Goal: Task Accomplishment & Management: Complete application form

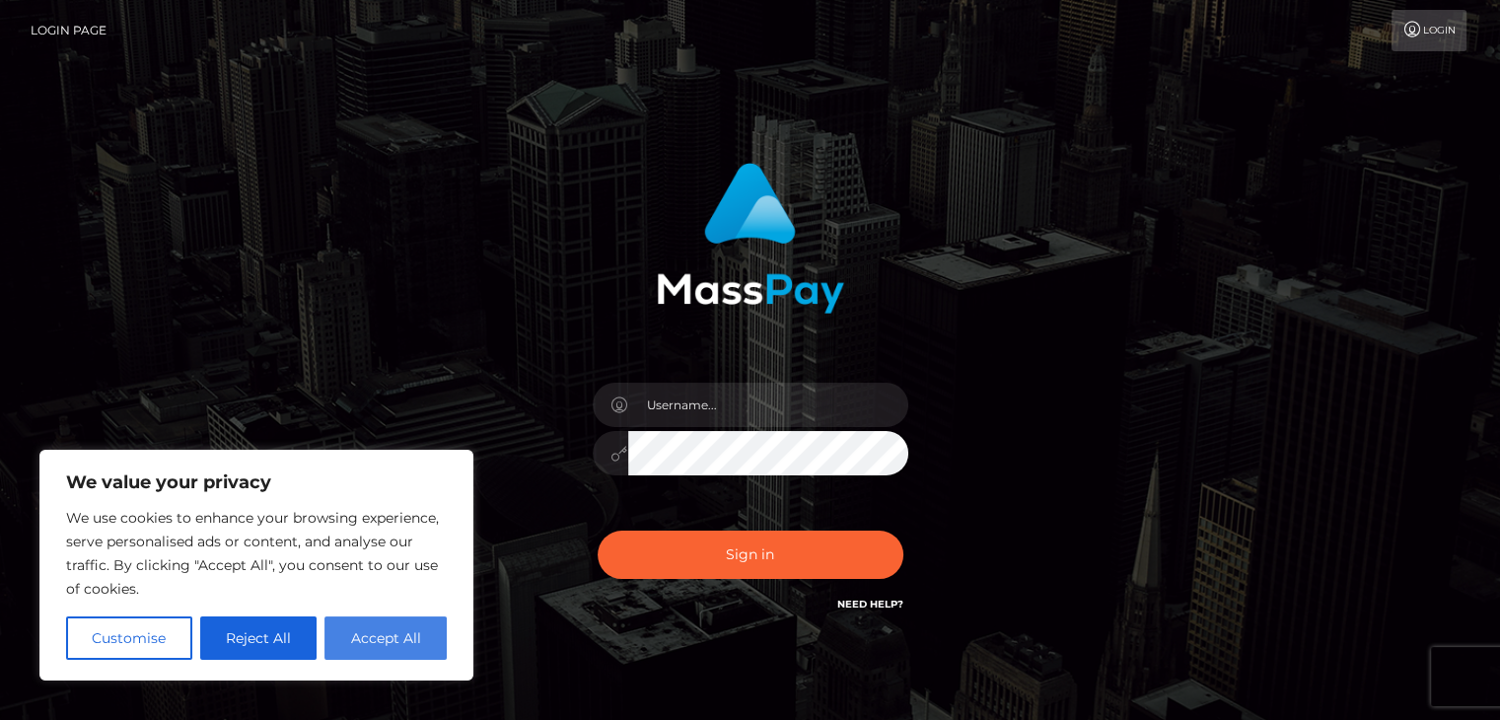
click at [388, 637] on button "Accept All" at bounding box center [385, 637] width 122 height 43
checkbox input "true"
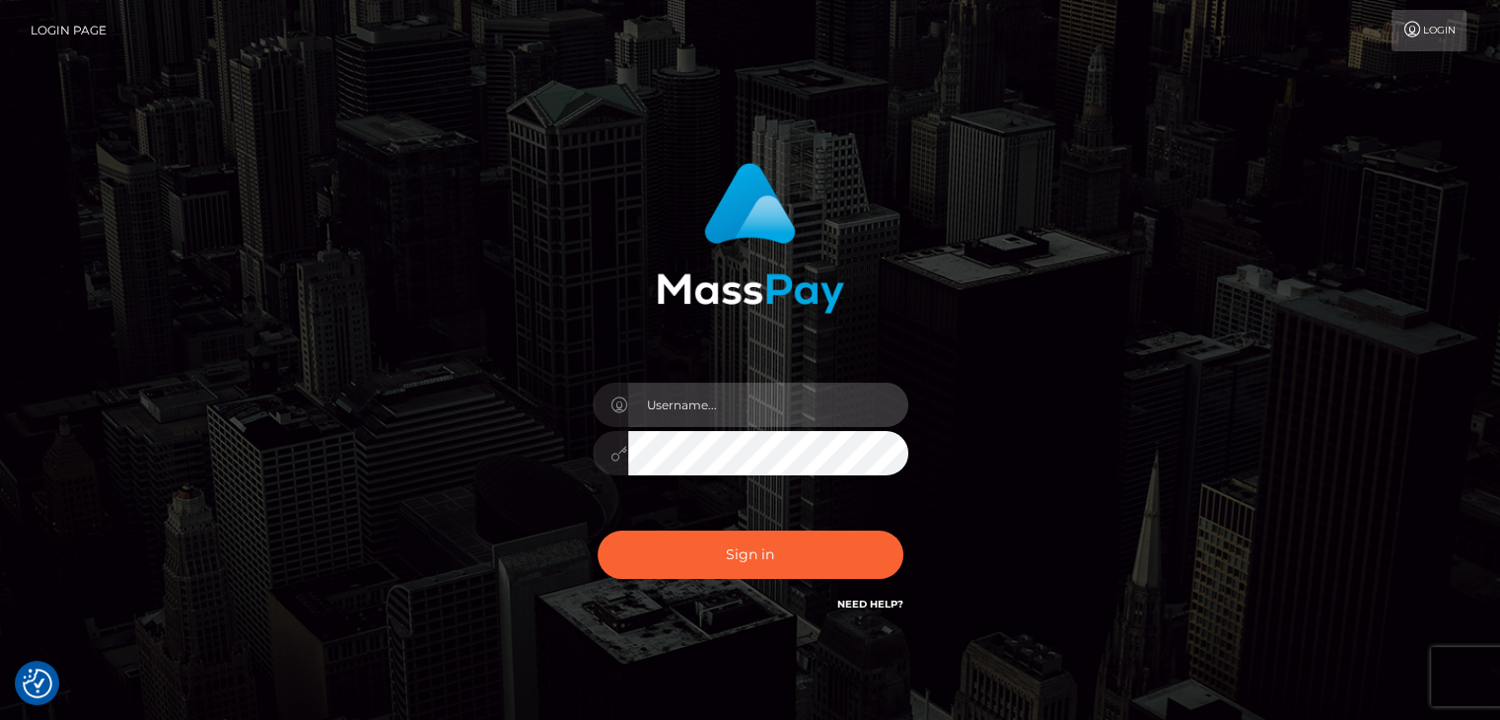
click at [721, 407] on input "text" at bounding box center [768, 405] width 280 height 44
type input "babydolbrittn3y@gmail.com"
click at [598, 531] on button "Sign in" at bounding box center [751, 555] width 306 height 48
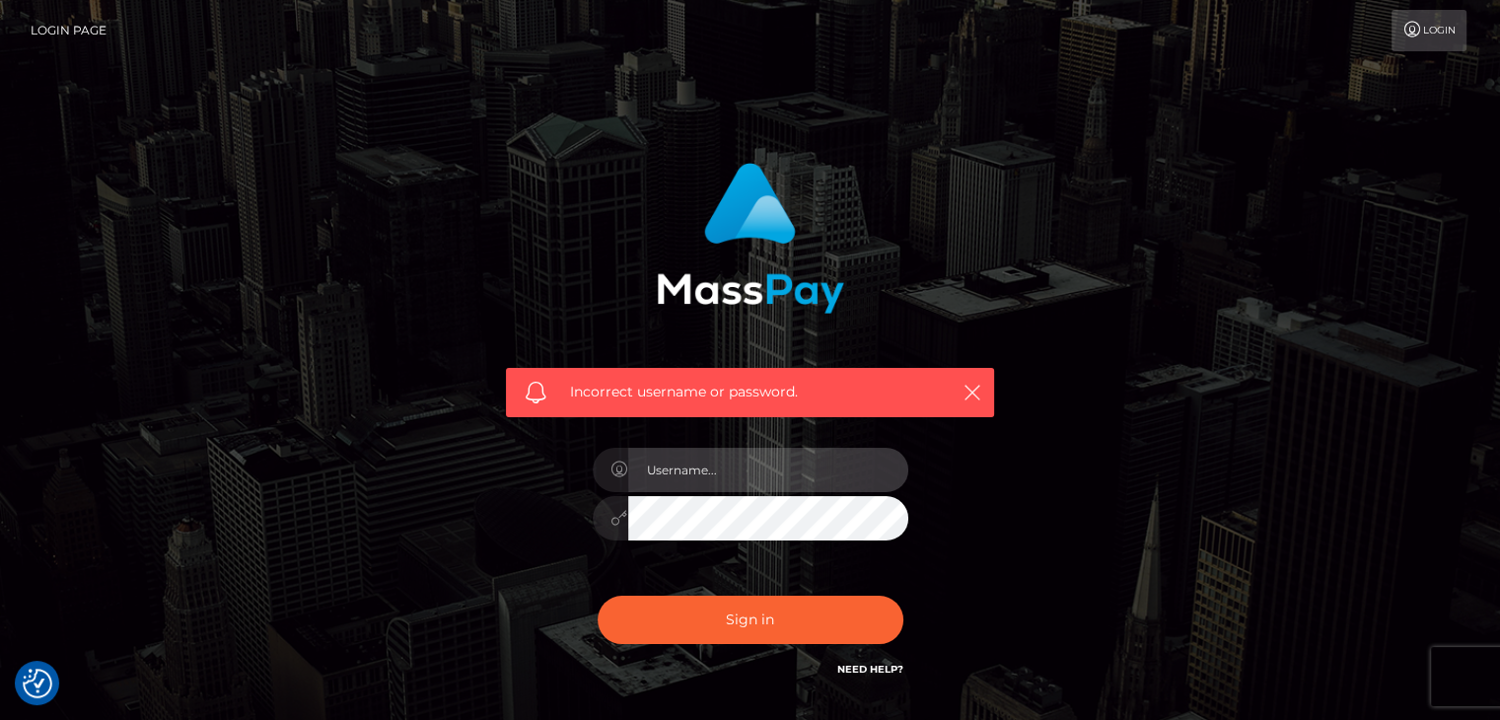
click at [761, 465] on input "text" at bounding box center [768, 470] width 280 height 44
type input "[EMAIL_ADDRESS][DOMAIN_NAME]"
click at [598, 596] on button "Sign in" at bounding box center [751, 620] width 306 height 48
click at [825, 481] on input "text" at bounding box center [768, 470] width 280 height 44
type input "[EMAIL_ADDRESS][DOMAIN_NAME]"
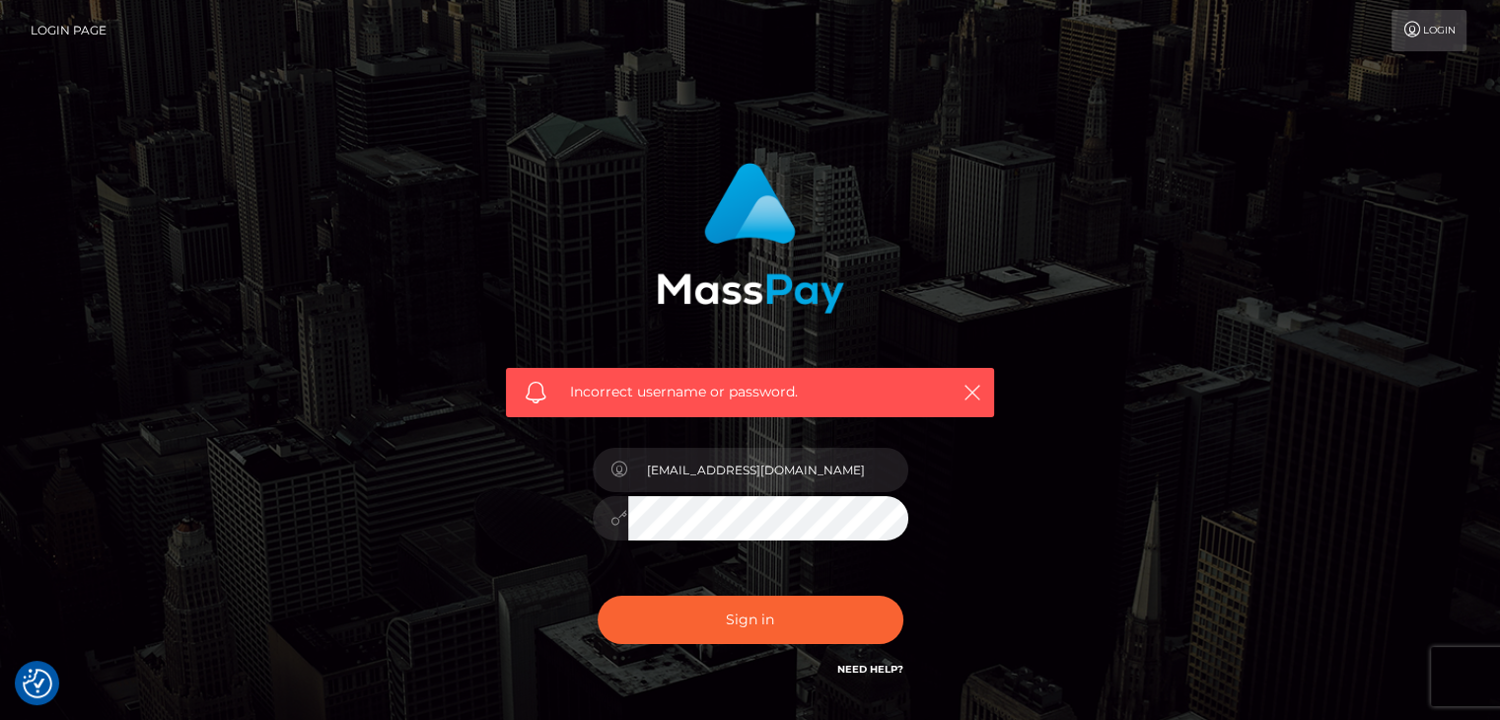
click at [598, 596] on button "Sign in" at bounding box center [751, 620] width 306 height 48
click at [794, 482] on input "text" at bounding box center [768, 470] width 280 height 44
type input "[EMAIL_ADDRESS][DOMAIN_NAME]"
click at [887, 666] on link "Need Help?" at bounding box center [870, 669] width 66 height 13
click at [871, 662] on h6 "Need Help?" at bounding box center [870, 668] width 66 height 17
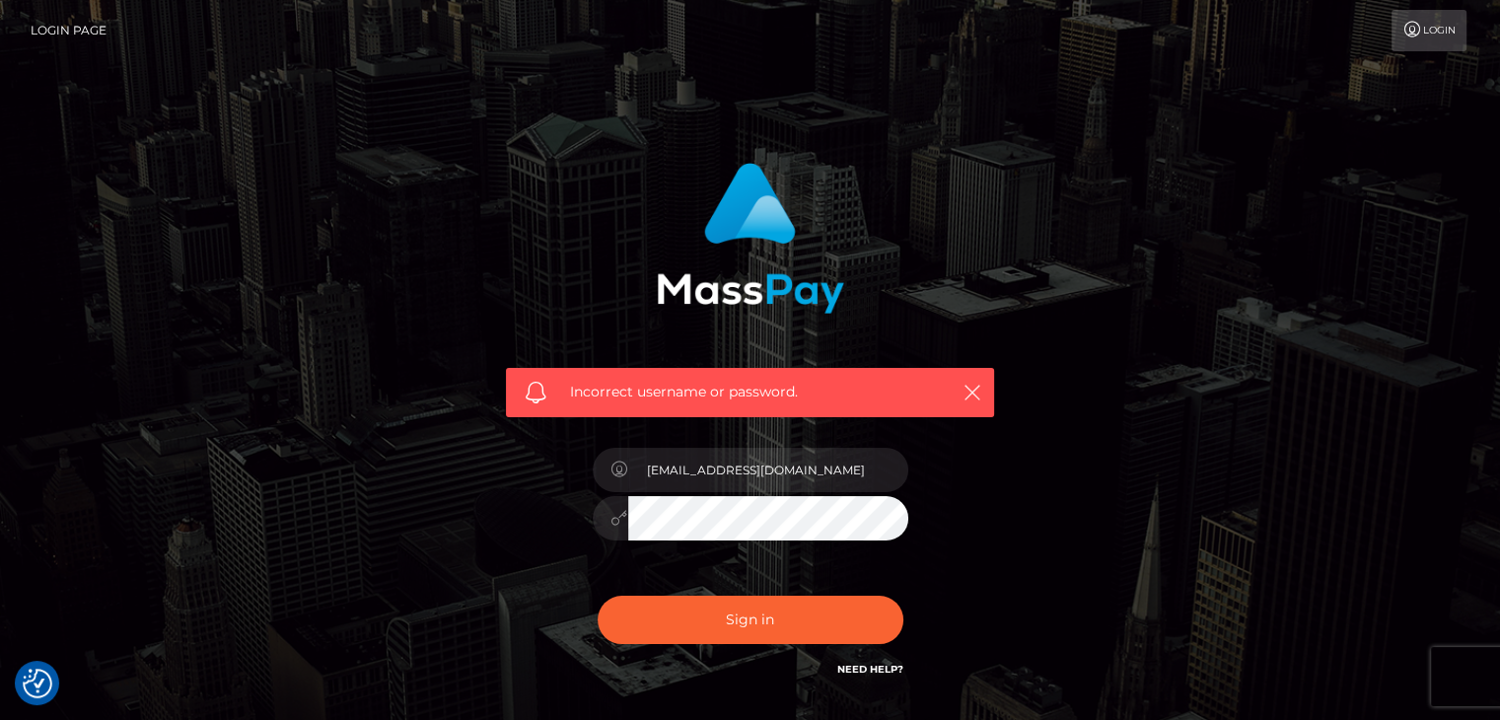
click at [871, 671] on link "Need Help?" at bounding box center [870, 669] width 66 height 13
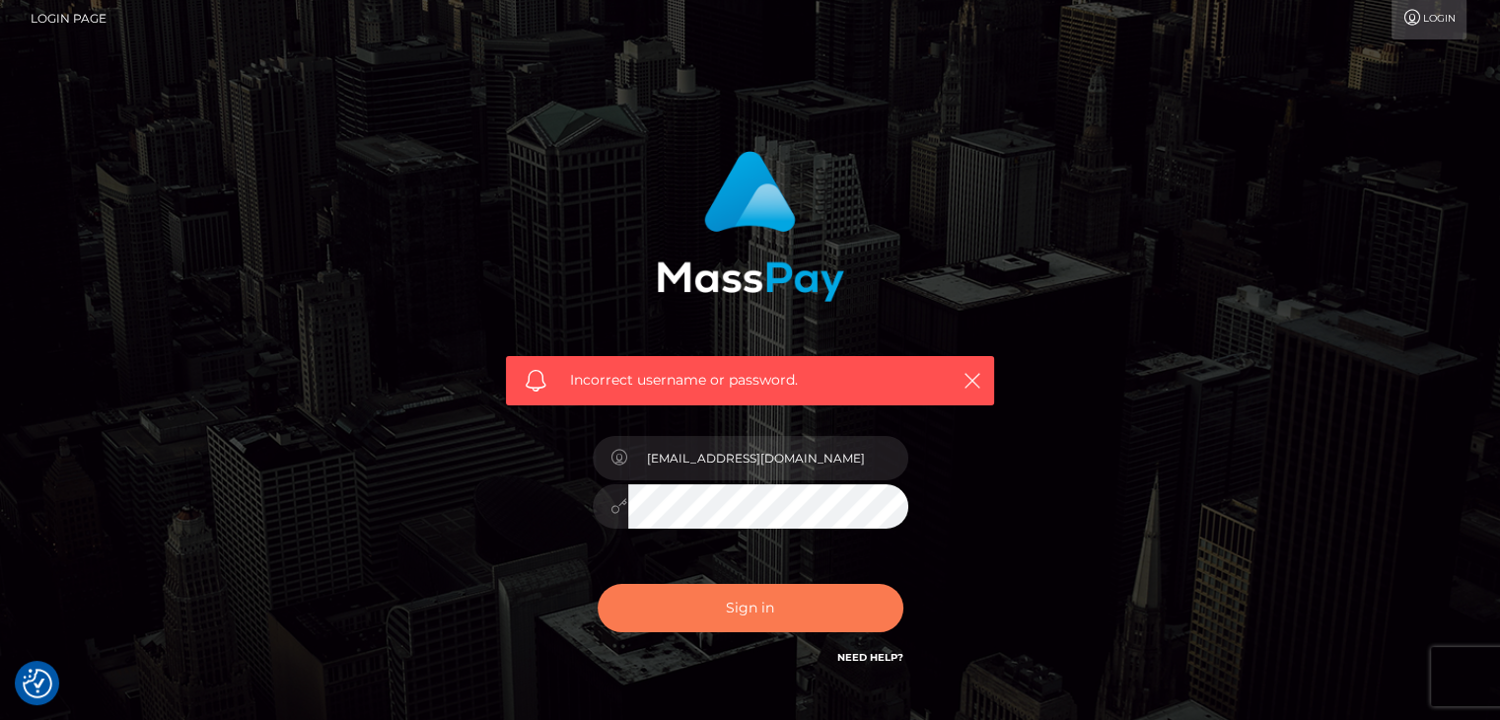
scroll to position [142, 0]
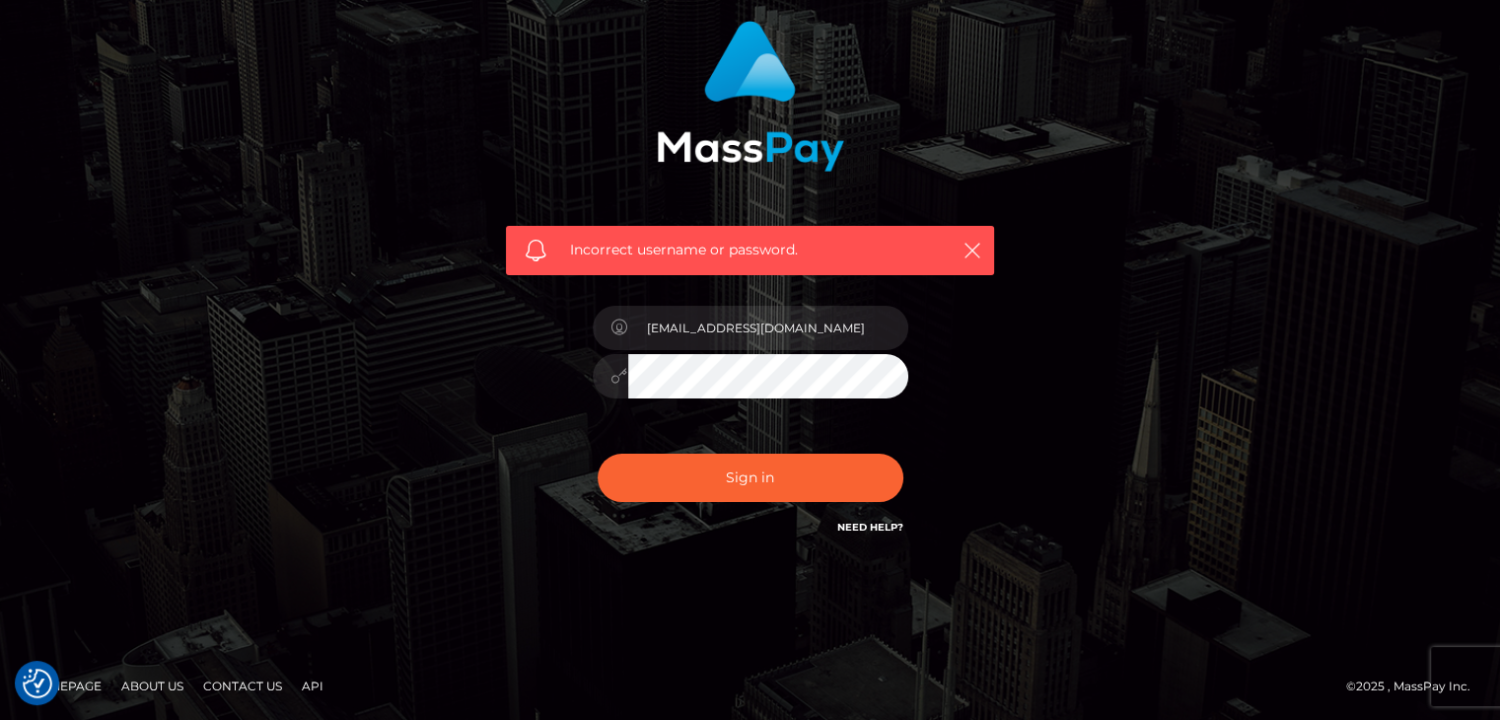
click at [880, 522] on link "Need Help?" at bounding box center [870, 527] width 66 height 13
click at [877, 528] on link "Need Help?" at bounding box center [870, 527] width 66 height 13
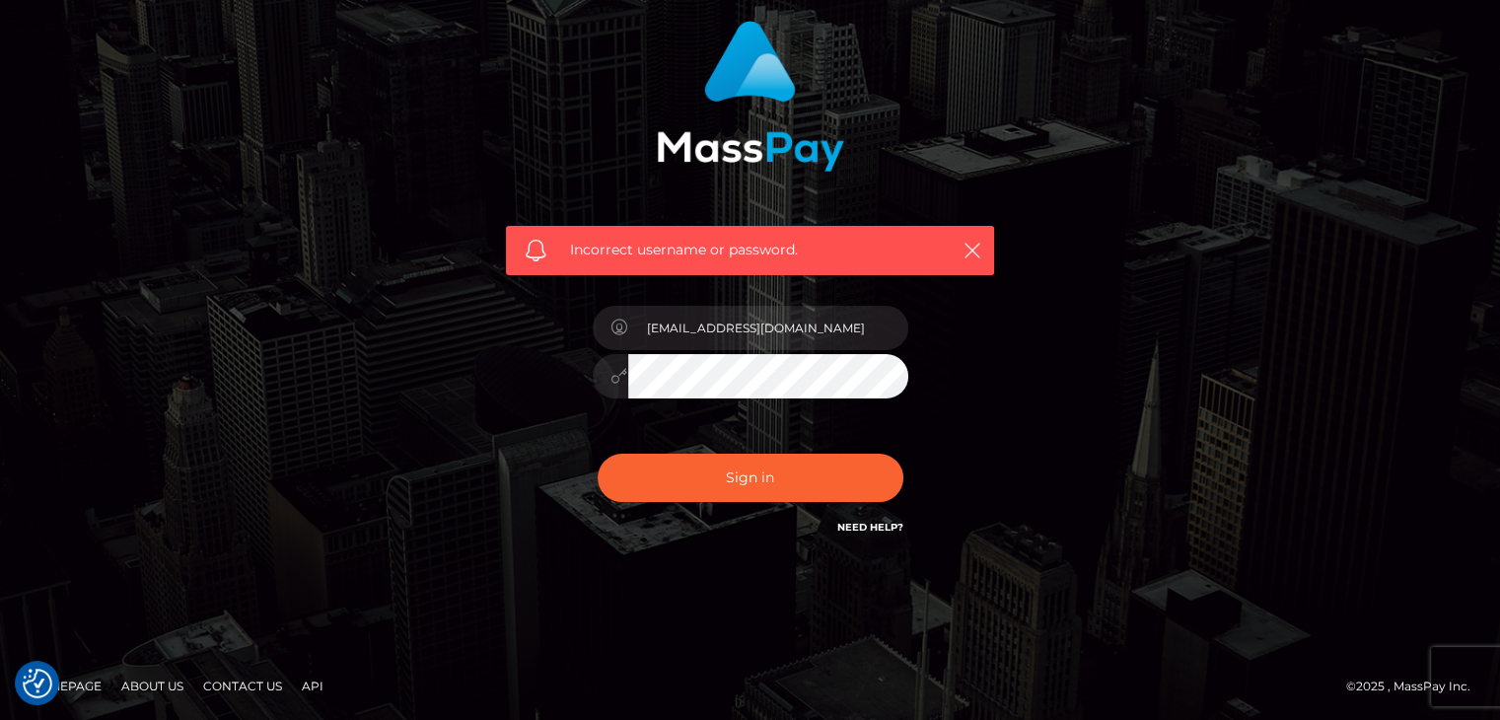
click at [877, 528] on link "Need Help?" at bounding box center [870, 527] width 66 height 13
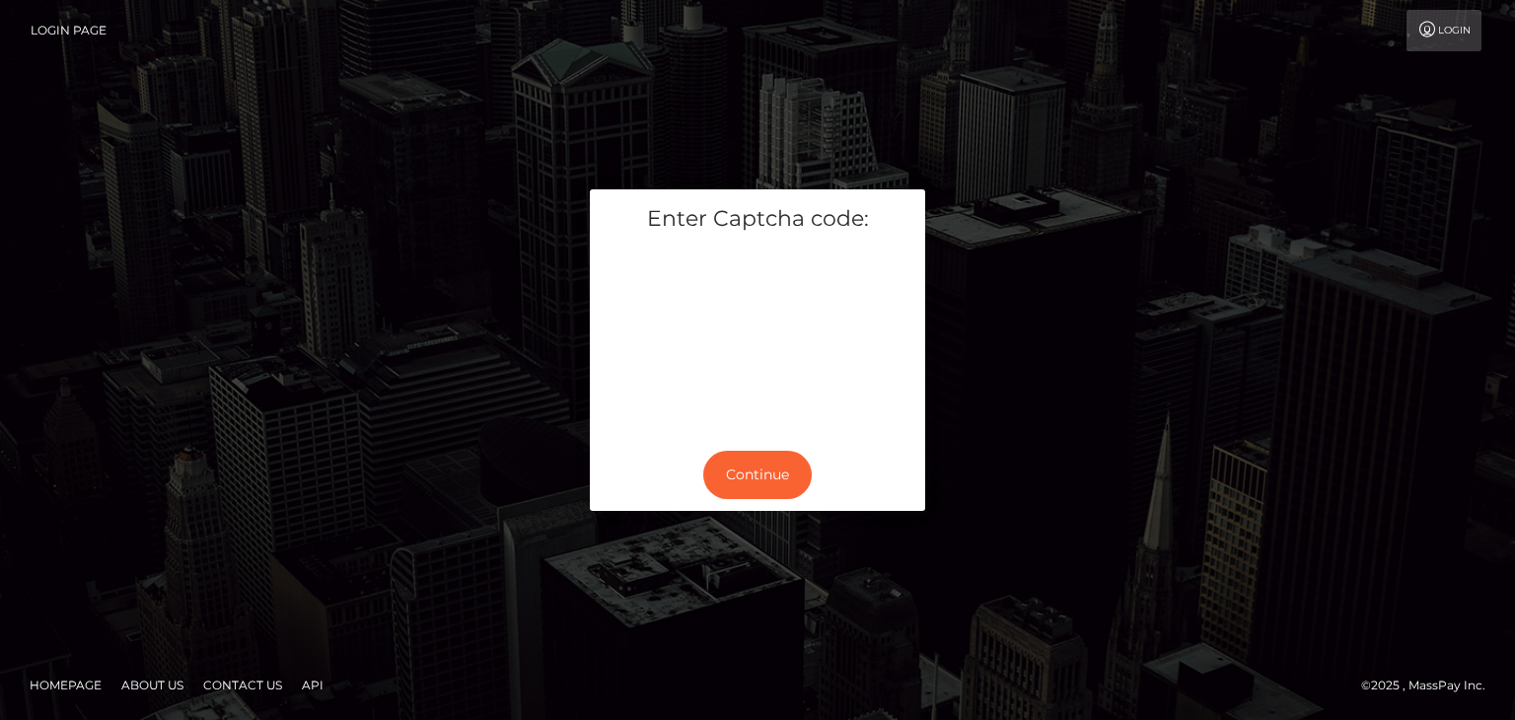
click at [731, 449] on div "Continue" at bounding box center [757, 475] width 335 height 72
click at [750, 469] on button "Continue" at bounding box center [757, 475] width 108 height 48
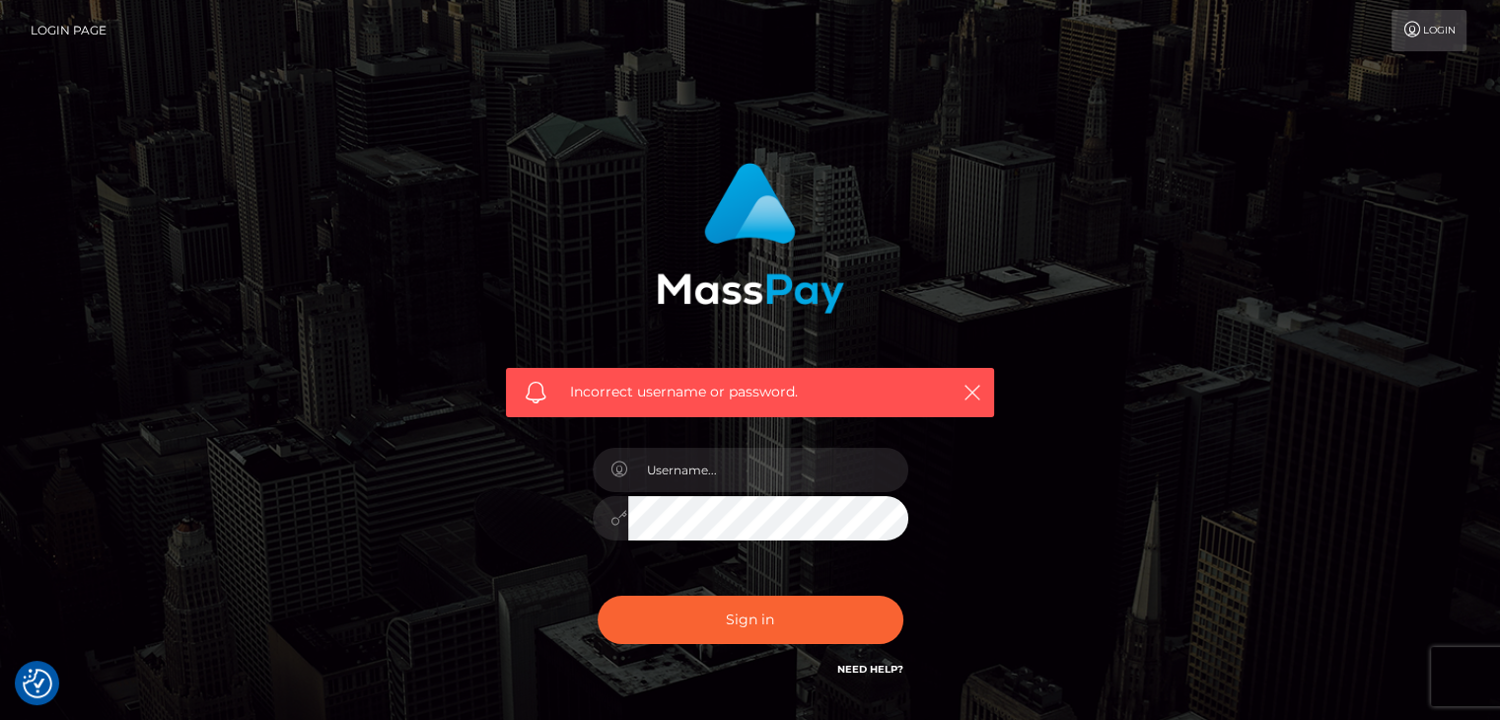
click at [872, 662] on h6 "Need Help?" at bounding box center [870, 668] width 66 height 17
click at [872, 667] on link "Need Help?" at bounding box center [870, 669] width 66 height 13
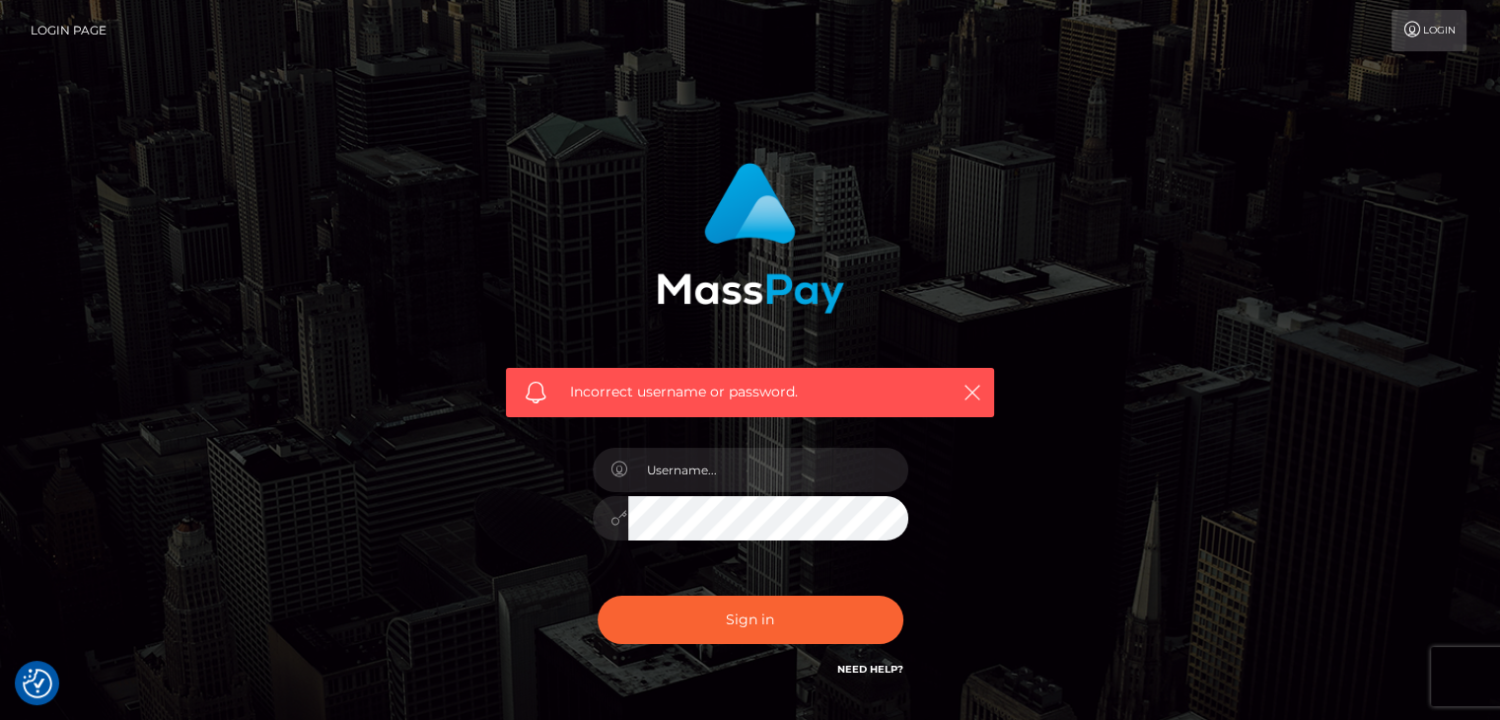
scroll to position [142, 0]
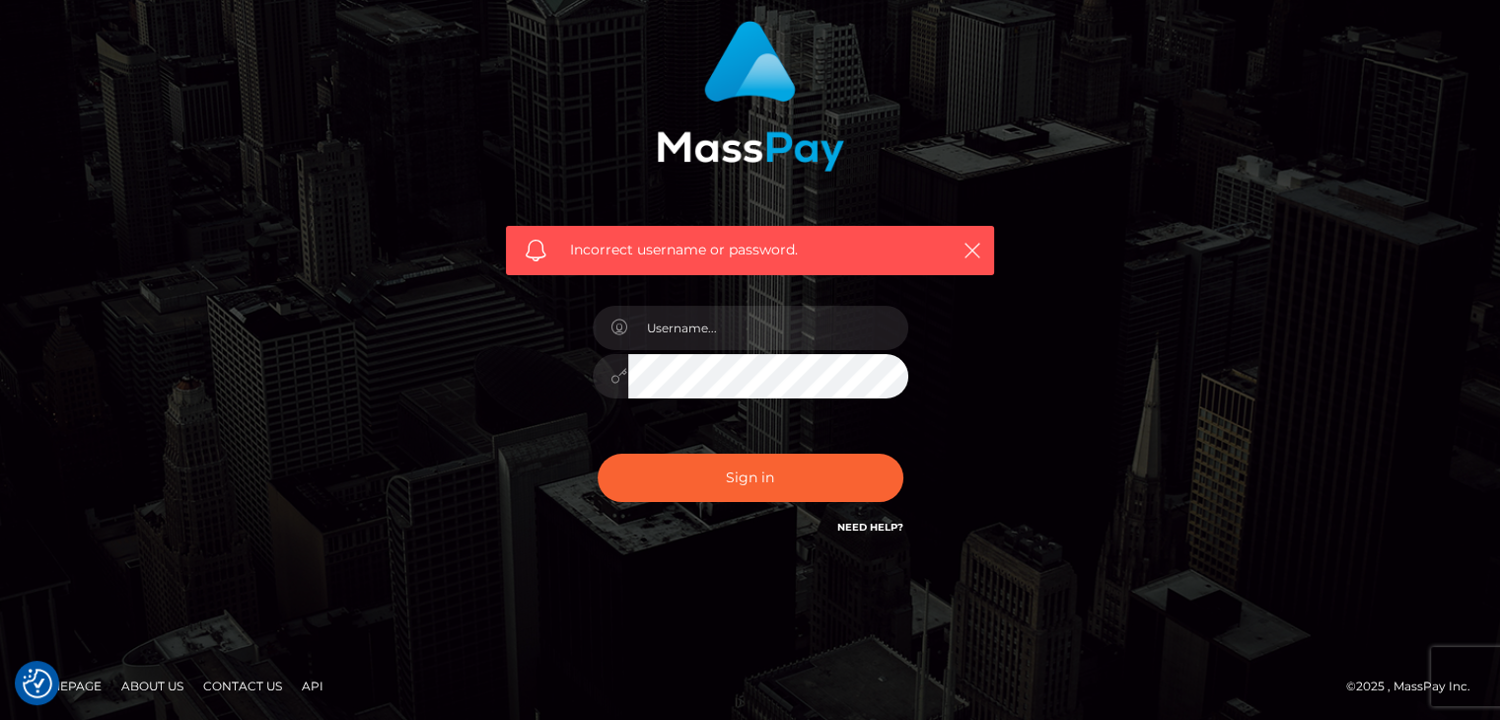
click at [216, 681] on link "Contact Us" at bounding box center [242, 686] width 95 height 31
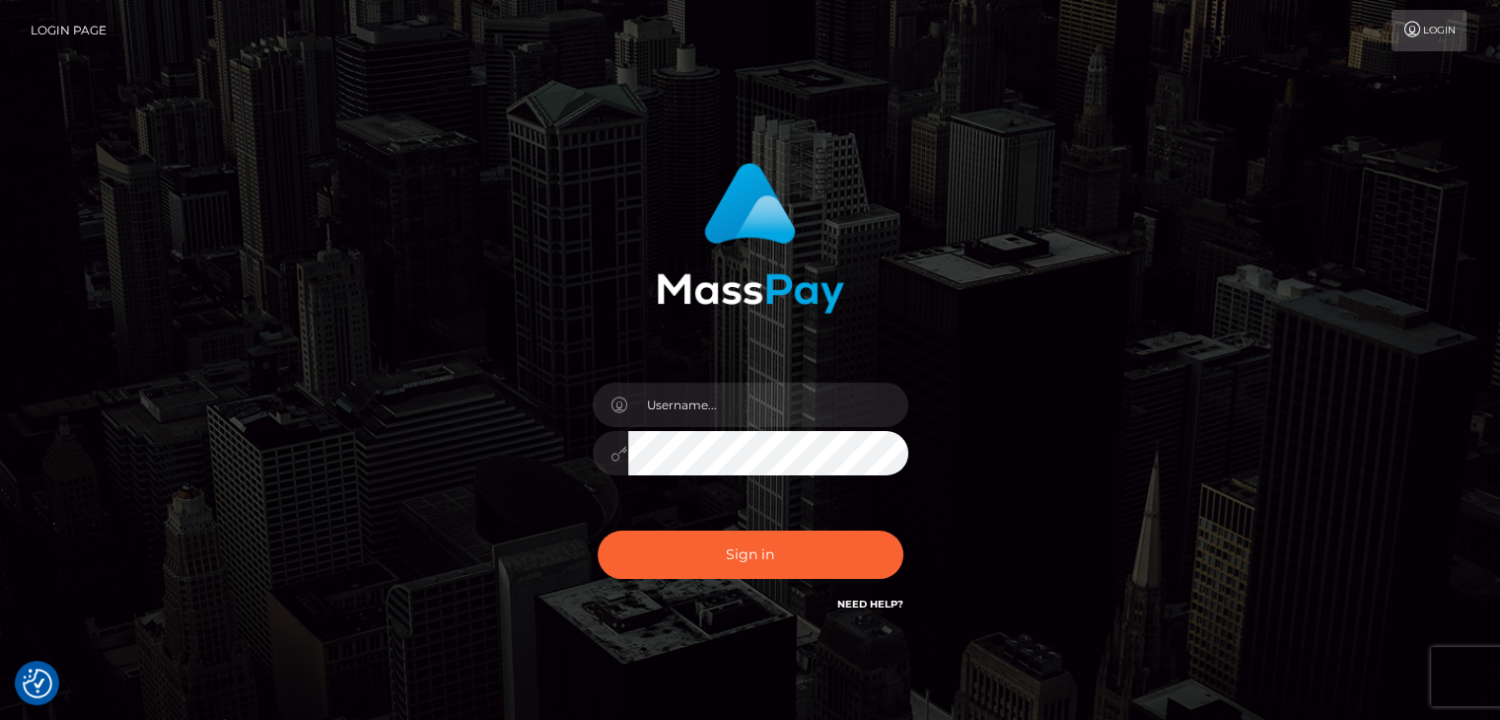
click at [880, 607] on link "Need Help?" at bounding box center [870, 604] width 66 height 13
click at [1411, 48] on link "Login" at bounding box center [1429, 30] width 75 height 41
click at [742, 397] on input "text" at bounding box center [768, 405] width 280 height 44
type input "[EMAIL_ADDRESS][DOMAIN_NAME]"
click at [598, 531] on button "Sign in" at bounding box center [751, 555] width 306 height 48
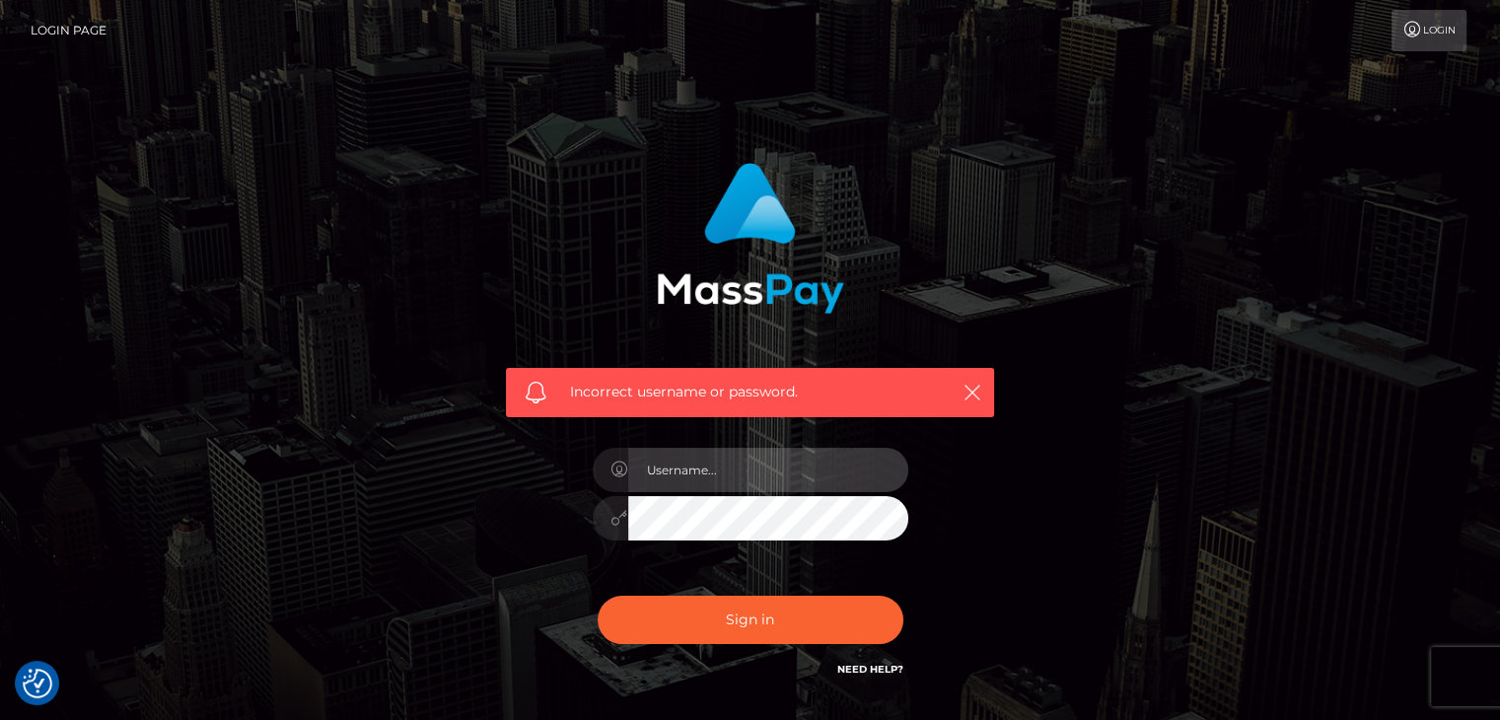
click at [755, 470] on input "text" at bounding box center [768, 470] width 280 height 44
type input "babydollbrittn3y@gmail.com"
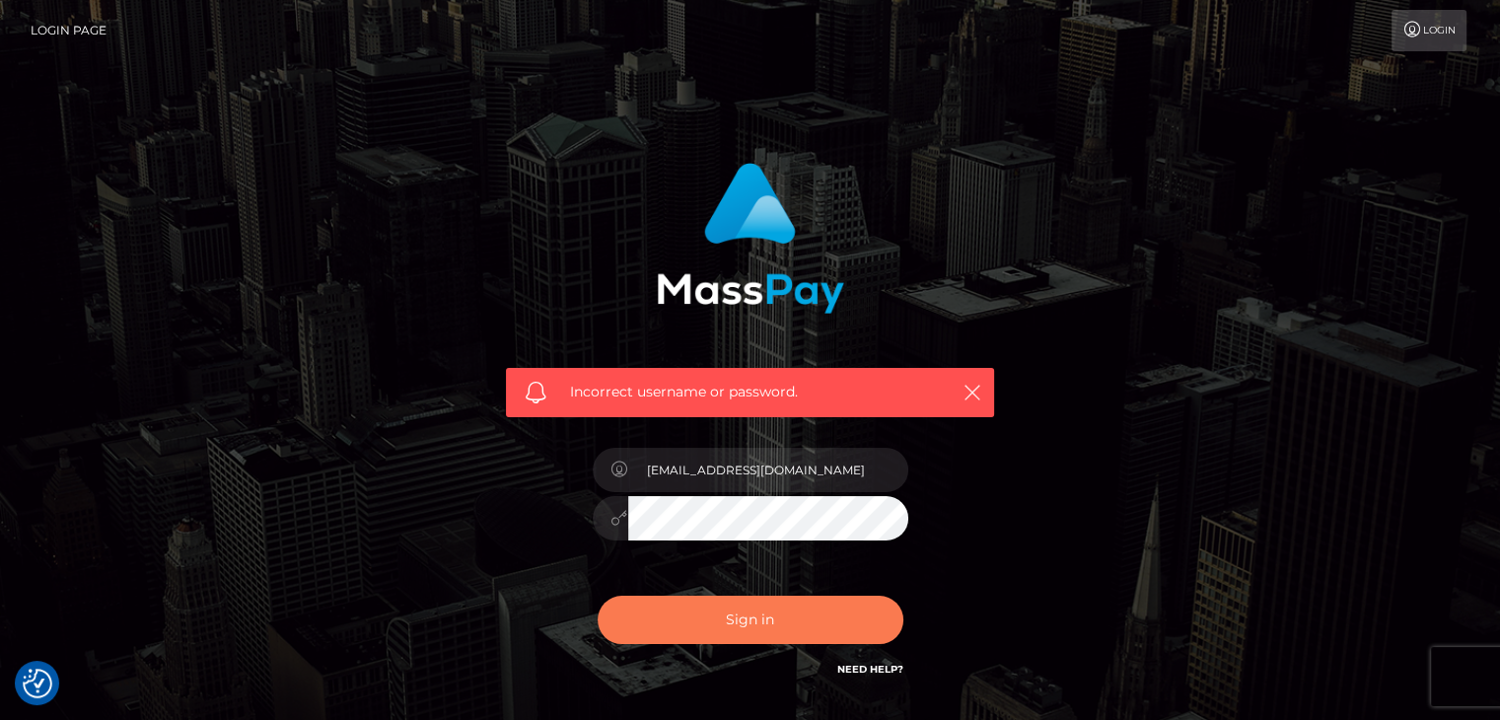
click at [770, 620] on button "Sign in" at bounding box center [751, 620] width 306 height 48
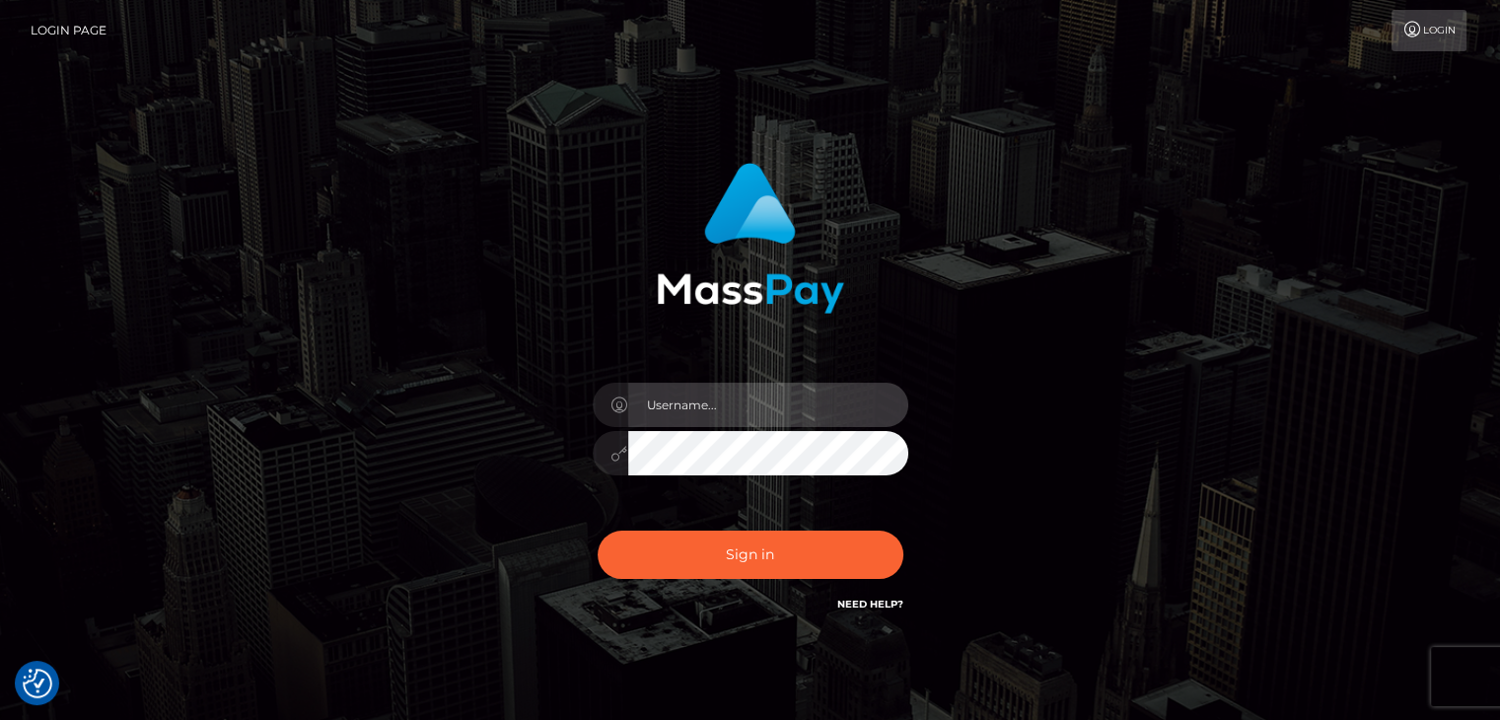
click at [820, 386] on input "text" at bounding box center [768, 405] width 280 height 44
type input "babydolbrittn3y@gmail.com"
click at [598, 531] on button "Sign in" at bounding box center [751, 555] width 306 height 48
